Goal: Task Accomplishment & Management: Use online tool/utility

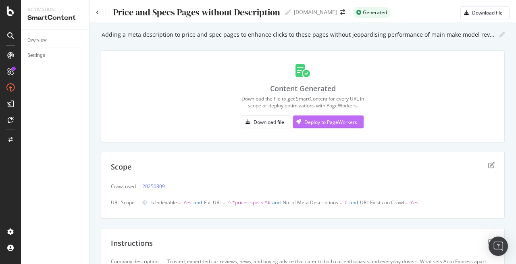
click at [342, 118] on div "Deploy to PageWorkers" at bounding box center [330, 121] width 53 height 7
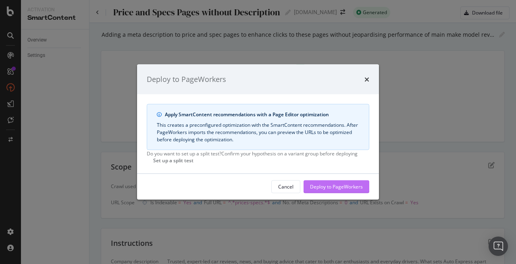
click at [360, 192] on div "Deploy to PageWorkers" at bounding box center [336, 186] width 53 height 12
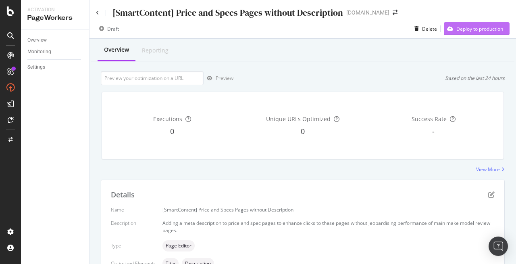
click at [463, 31] on div "Deploy to production" at bounding box center [479, 28] width 47 height 7
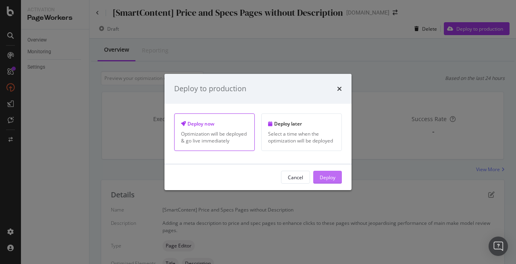
click at [322, 176] on div "Deploy" at bounding box center [328, 176] width 16 height 7
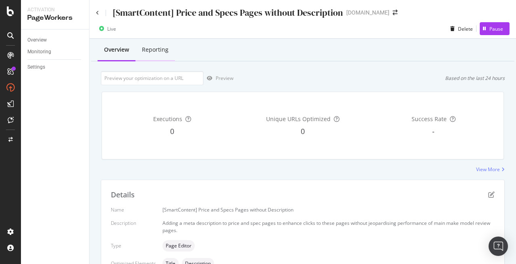
click at [156, 54] on div "Reporting" at bounding box center [154, 50] width 39 height 22
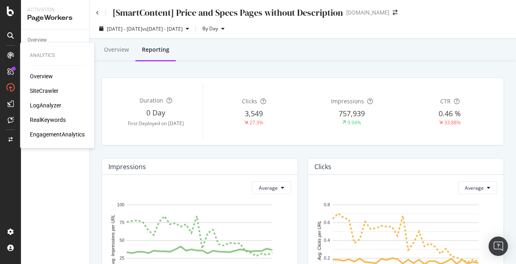
click at [44, 87] on div "SiteCrawler" at bounding box center [44, 91] width 29 height 8
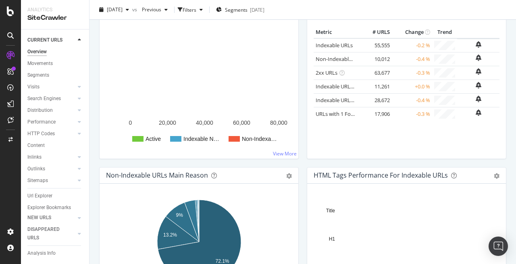
scroll to position [262, 0]
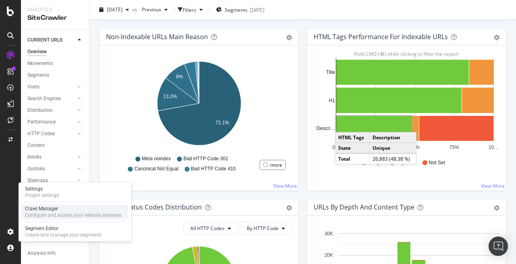
click at [49, 213] on div "Configure and access your website analyses" at bounding box center [73, 215] width 96 height 6
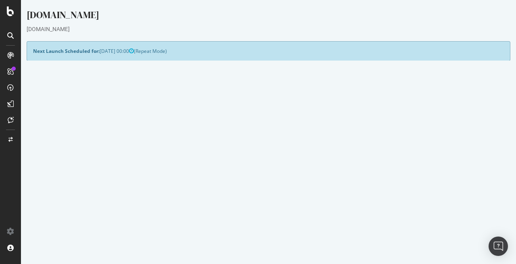
click at [247, 228] on button "Yes! Start Now" at bounding box center [258, 231] width 50 height 13
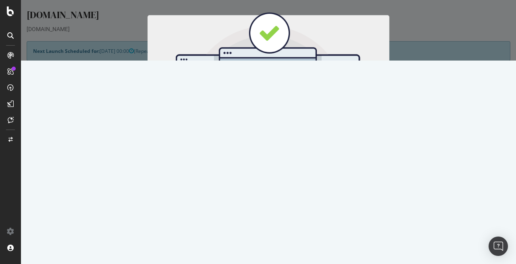
click at [281, 138] on button "Start Now" at bounding box center [283, 134] width 35 height 14
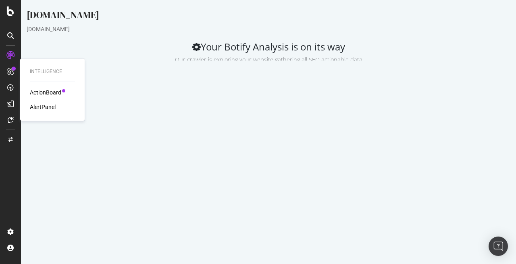
click at [39, 90] on div "ActionBoard" at bounding box center [45, 92] width 31 height 8
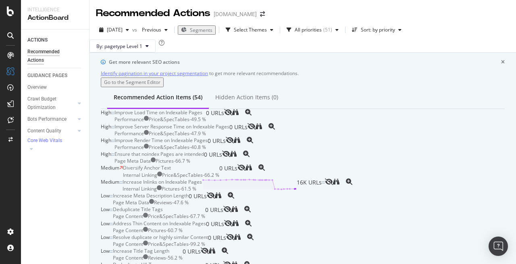
scroll to position [689, 0]
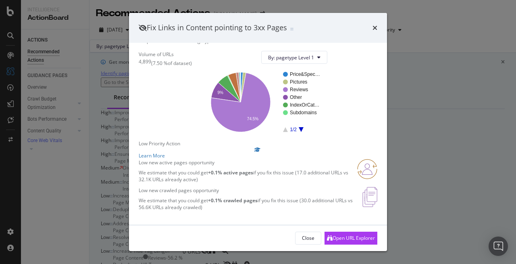
scroll to position [106, 0]
click at [365, 235] on div "Open URL Explorer" at bounding box center [353, 237] width 42 height 7
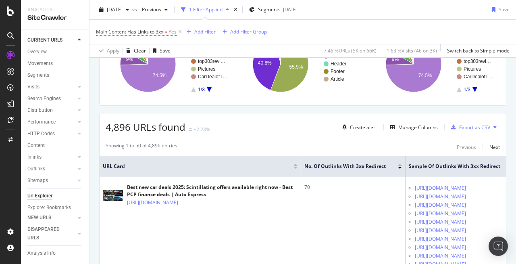
scroll to position [95, 0]
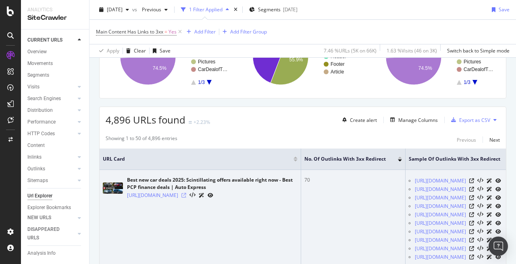
click at [186, 197] on icon at bounding box center [183, 195] width 5 height 5
